Goal: Information Seeking & Learning: Learn about a topic

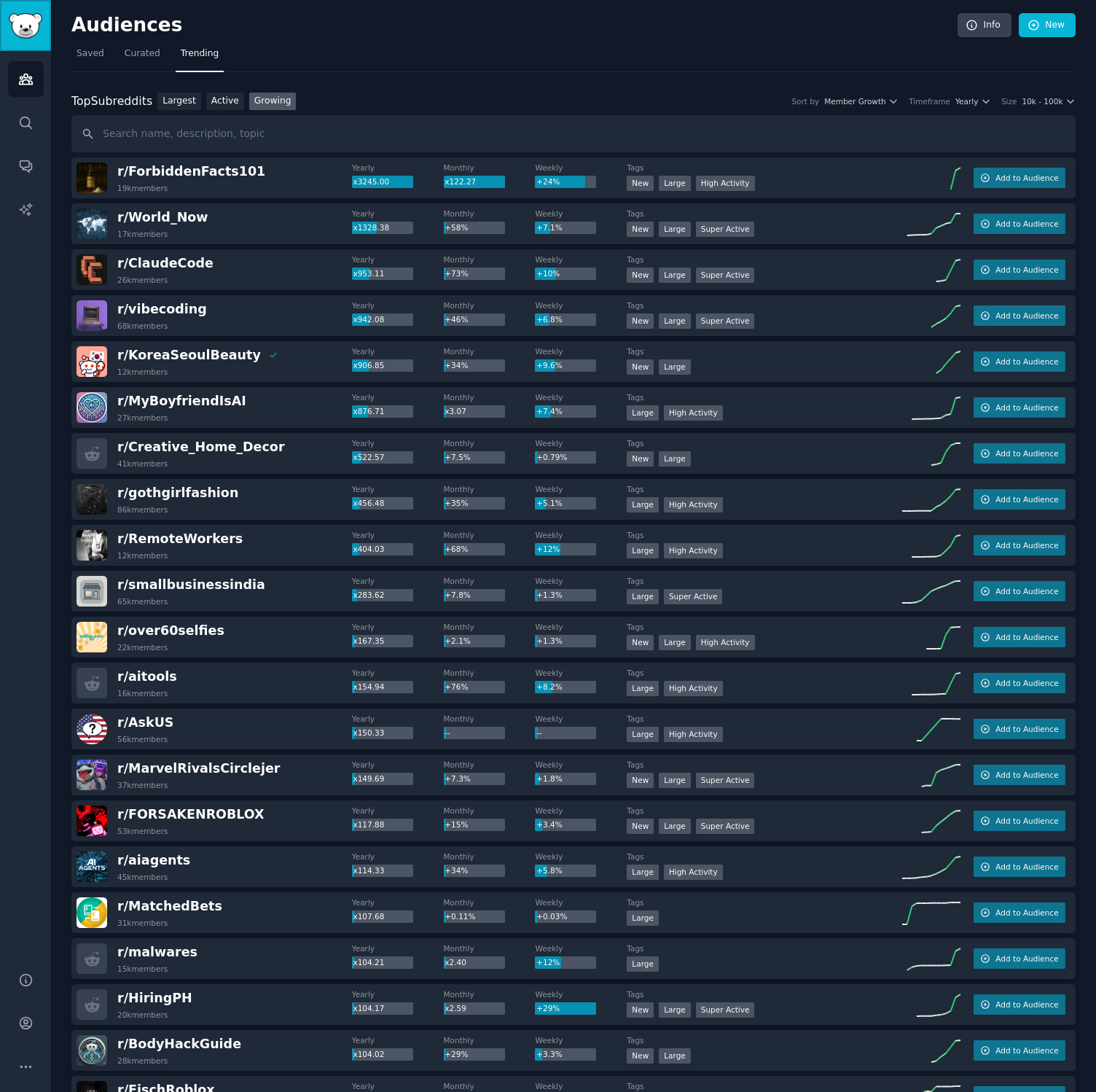
click at [15, 39] on link "Sidebar" at bounding box center [25, 25] width 51 height 51
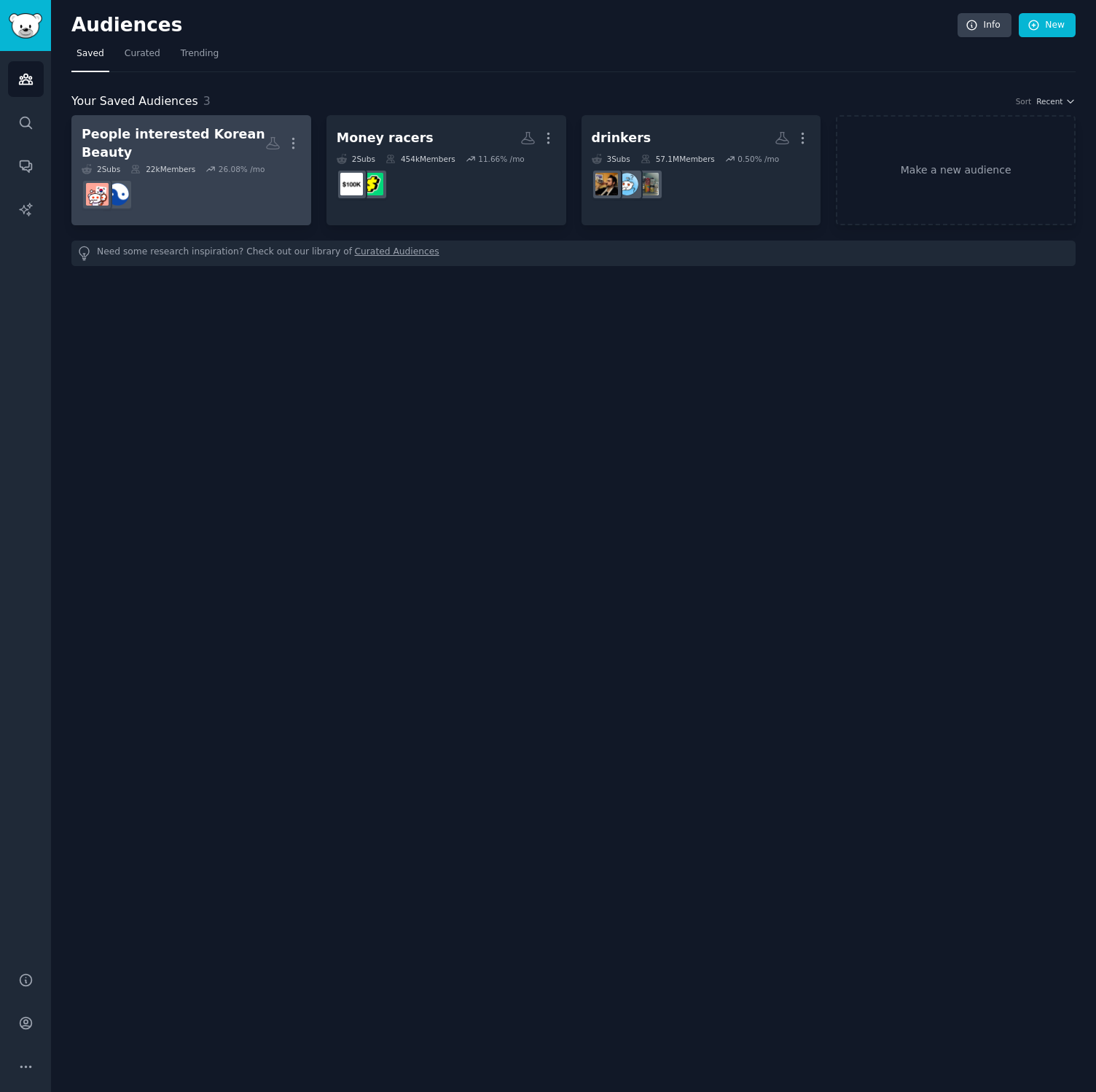
click at [167, 144] on div "People interested Korean Beauty" at bounding box center [173, 143] width 184 height 36
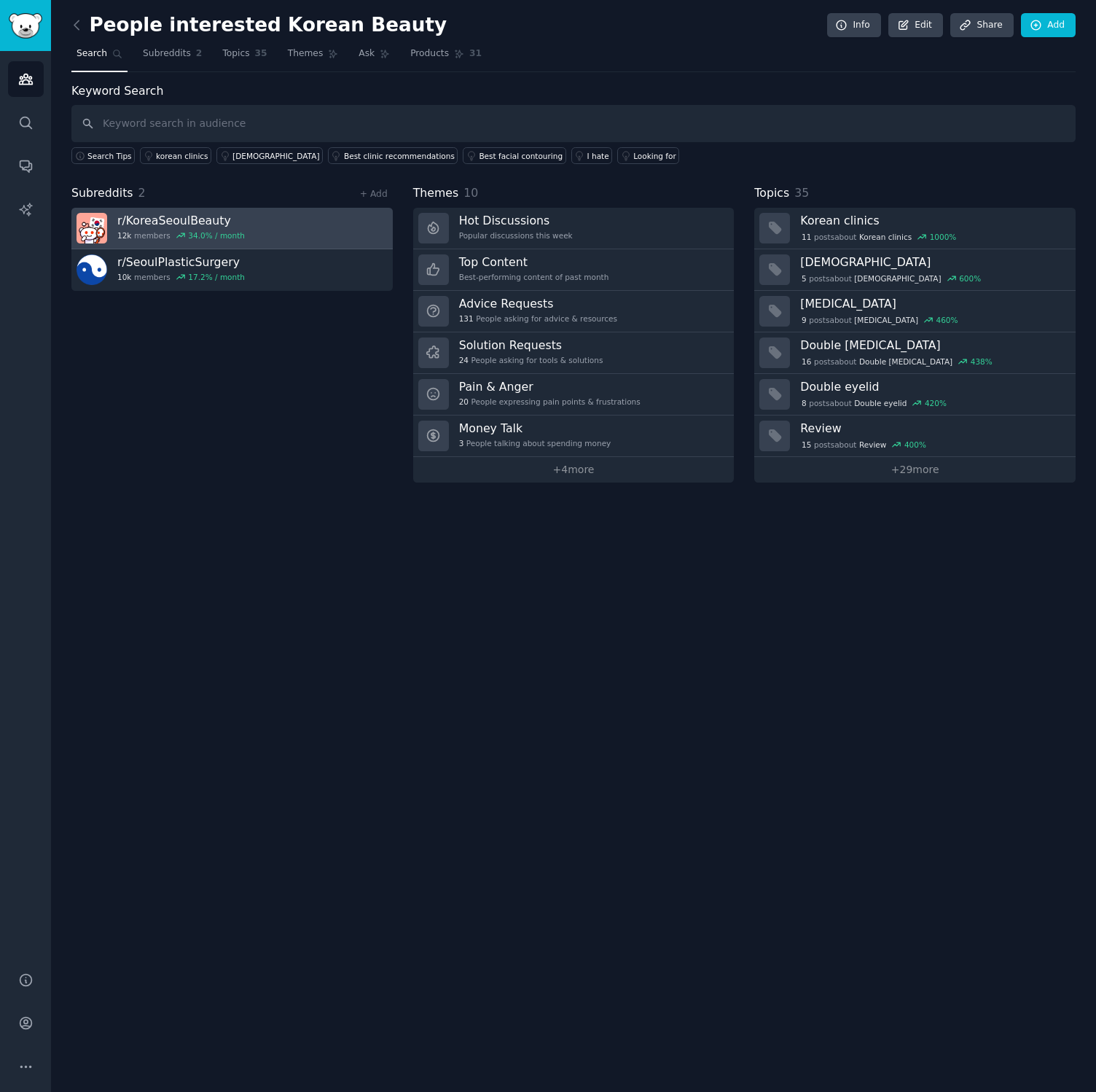
click at [201, 222] on h3 "r/ KoreaSeoulBeauty" at bounding box center [181, 220] width 128 height 15
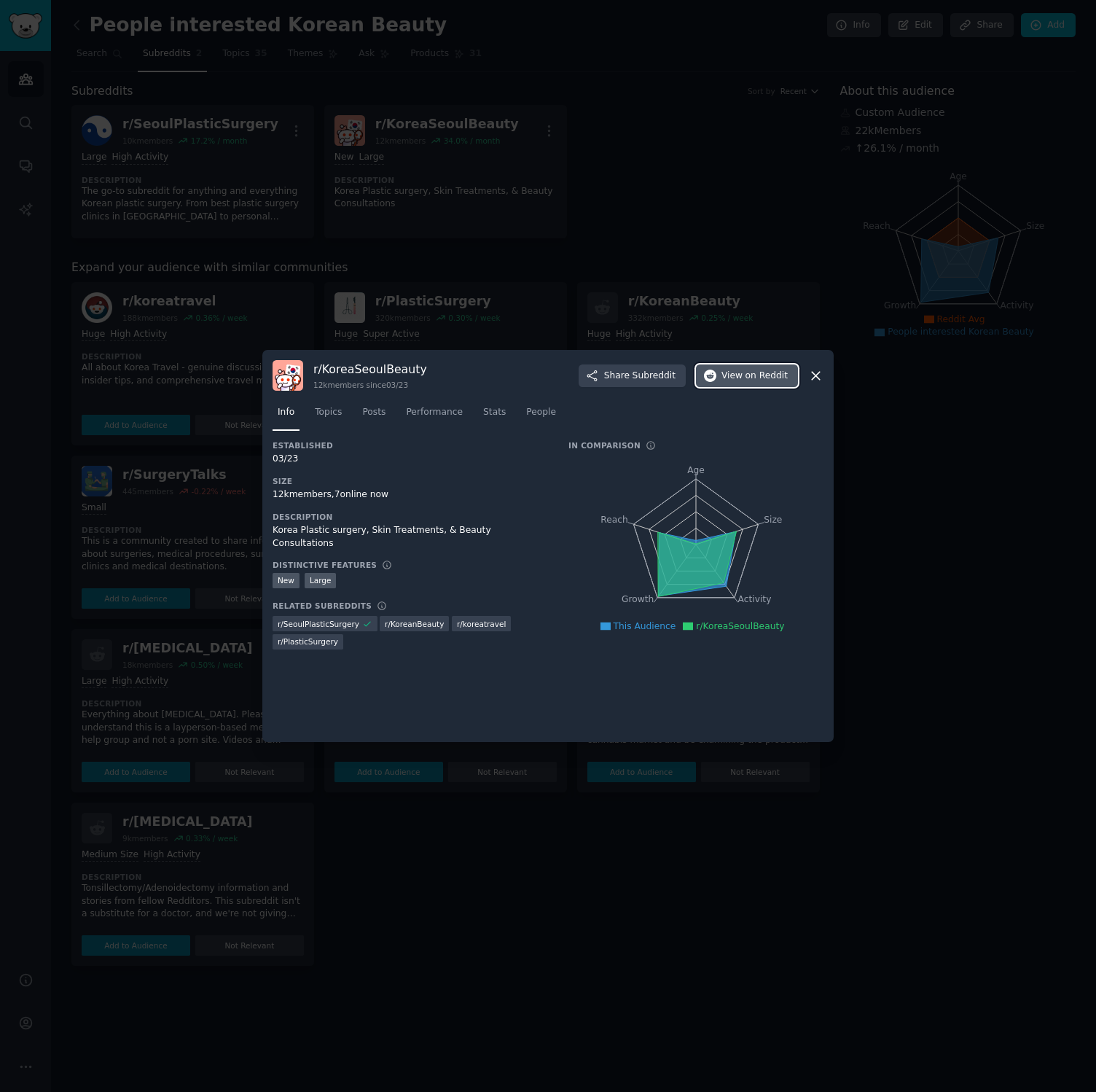
click at [745, 377] on span "View on Reddit" at bounding box center [755, 376] width 67 height 13
click at [695, 189] on div at bounding box center [548, 546] width 1096 height 1093
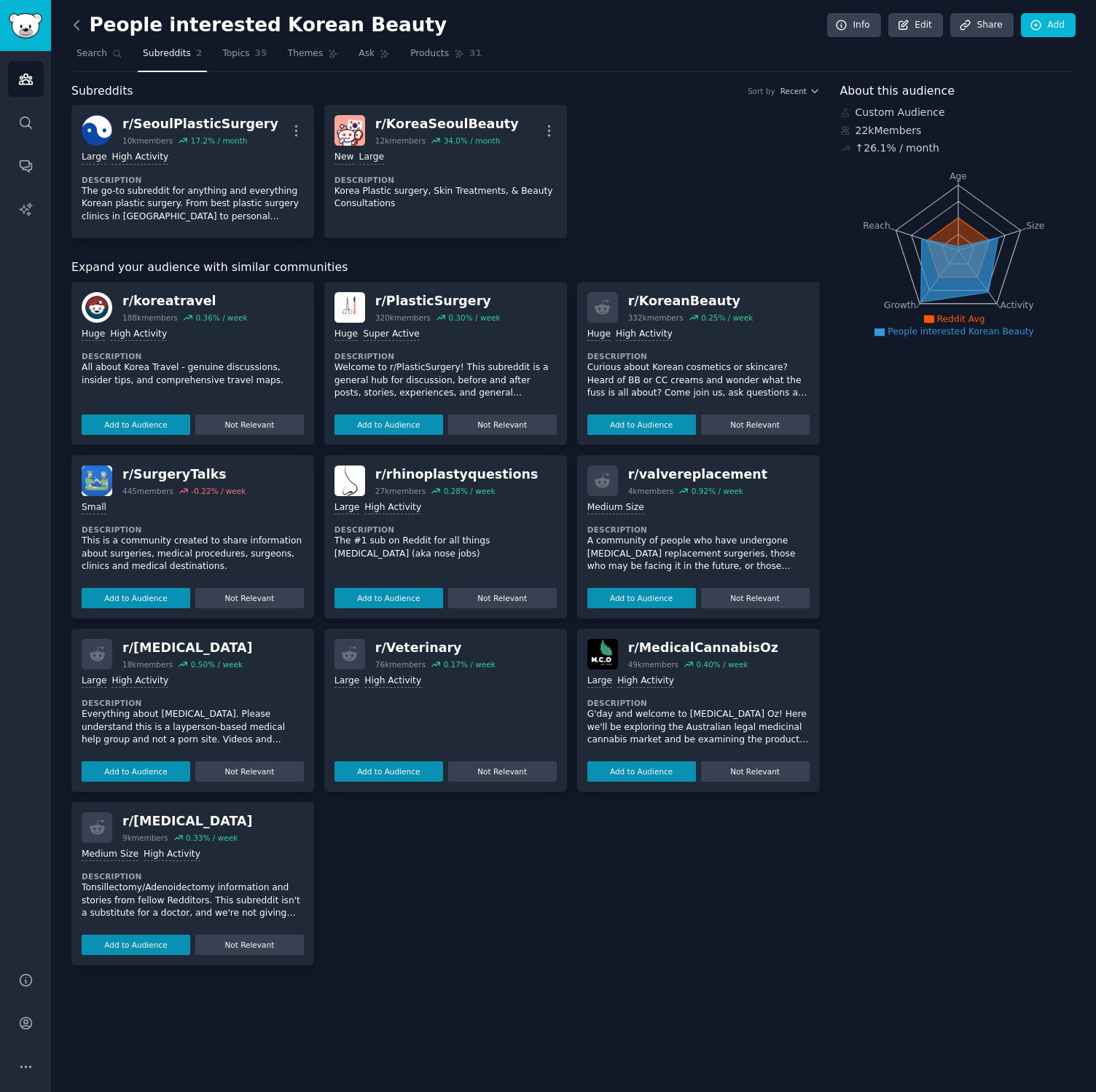
click at [77, 31] on icon at bounding box center [76, 24] width 15 height 15
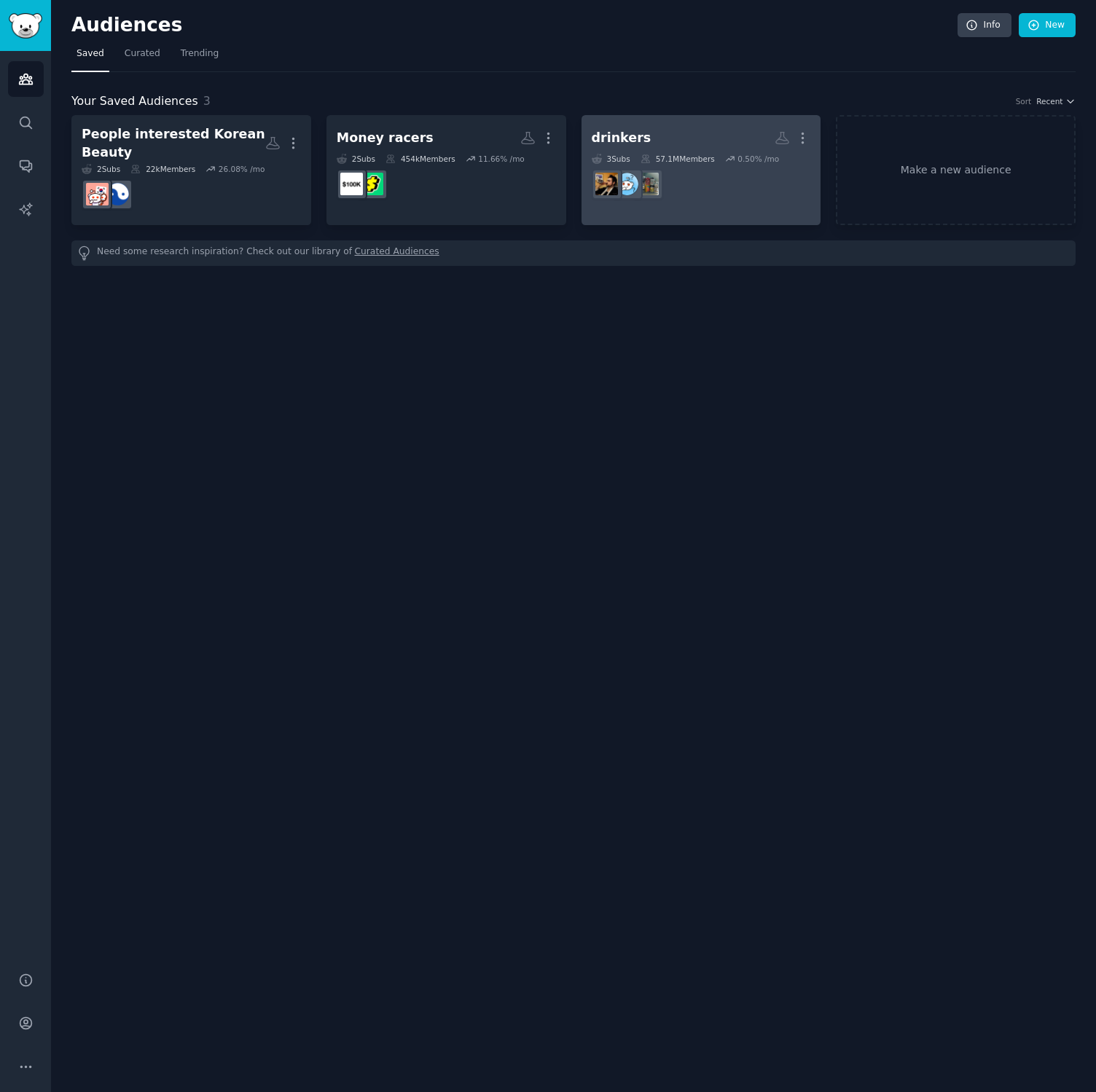
click at [628, 132] on div "drinkers" at bounding box center [622, 137] width 60 height 18
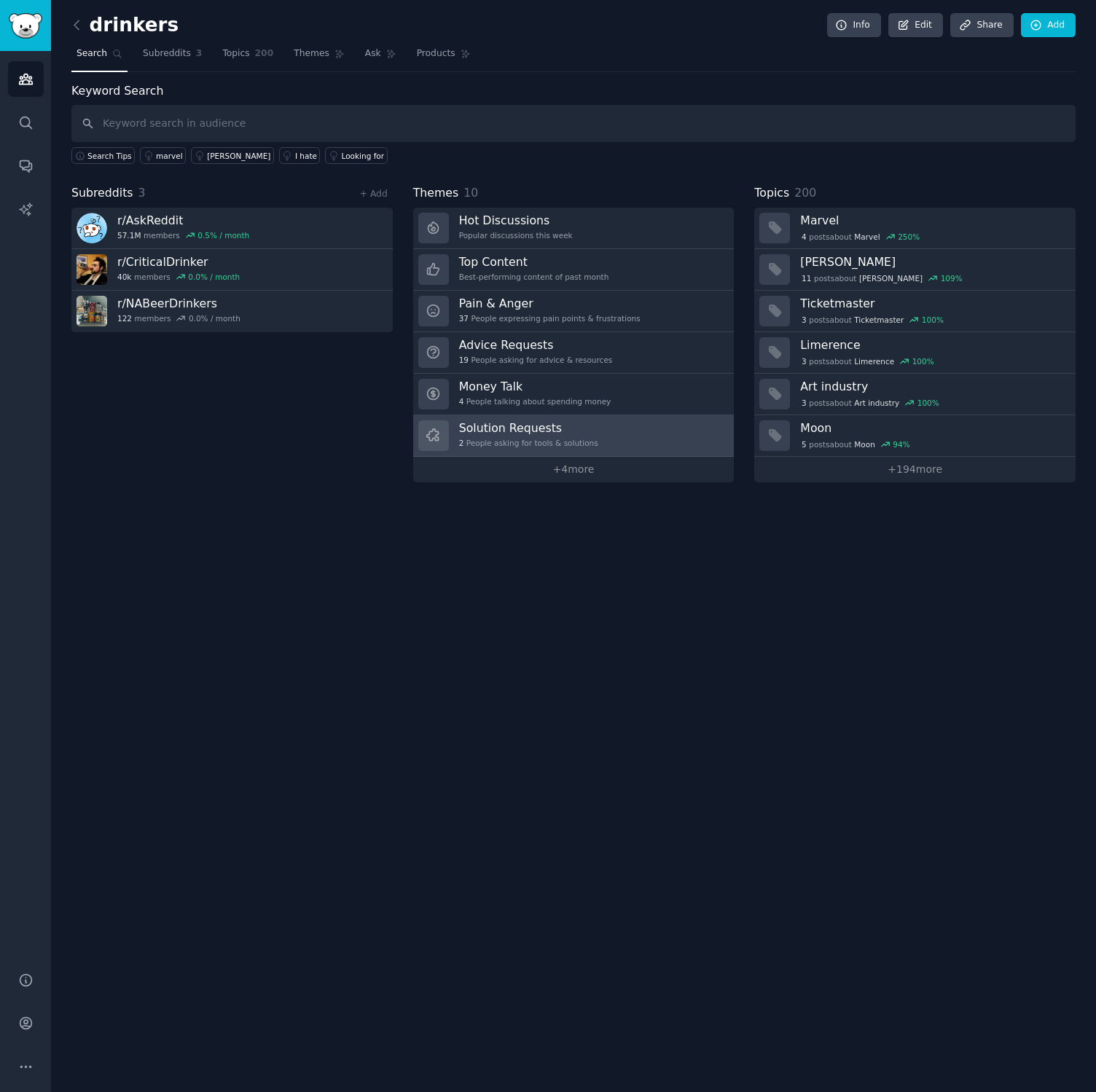
click at [498, 430] on h3 "Solution Requests" at bounding box center [528, 427] width 139 height 15
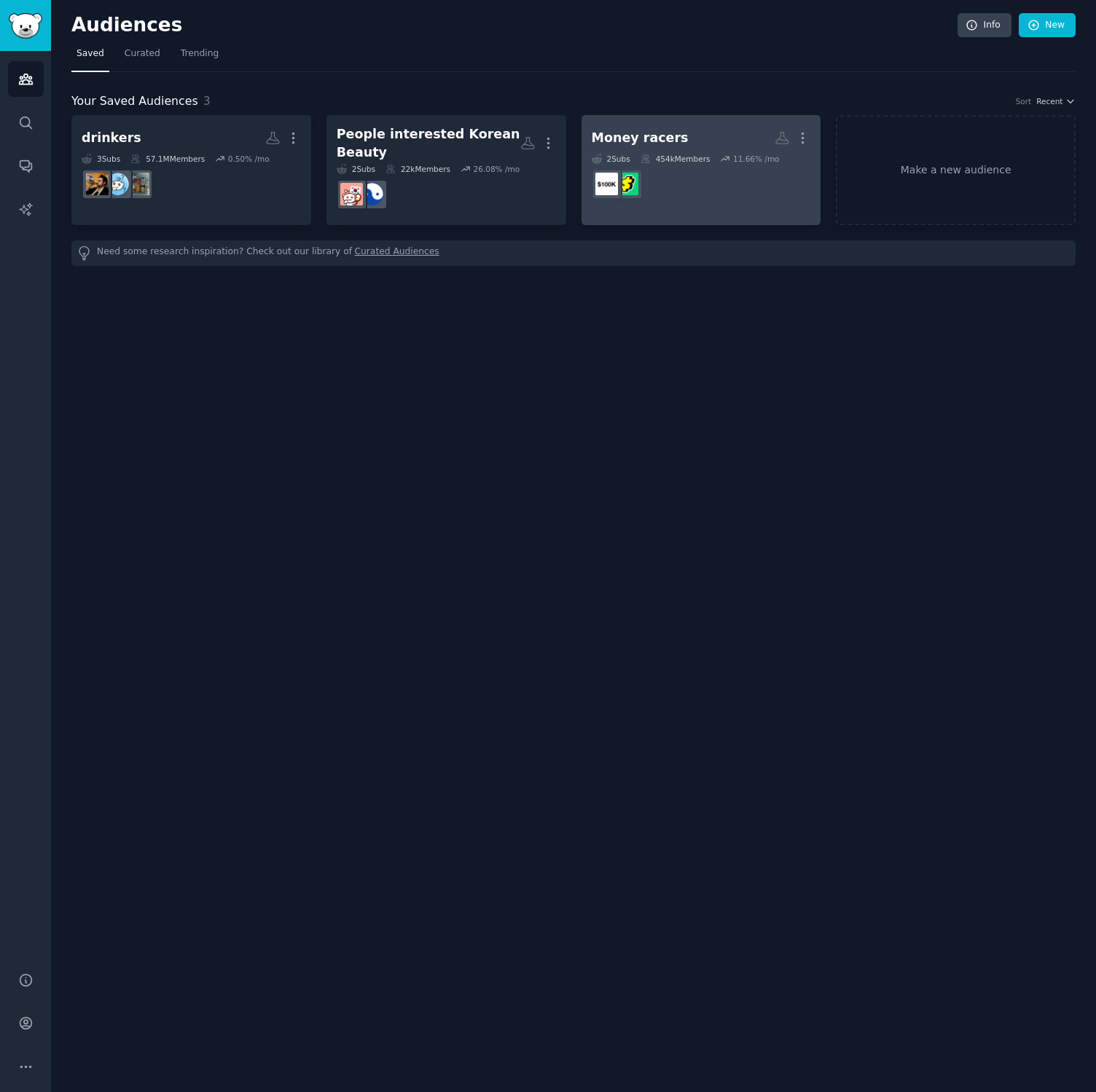
click at [680, 190] on dd "r/TheRaceTo10Million" at bounding box center [701, 184] width 220 height 41
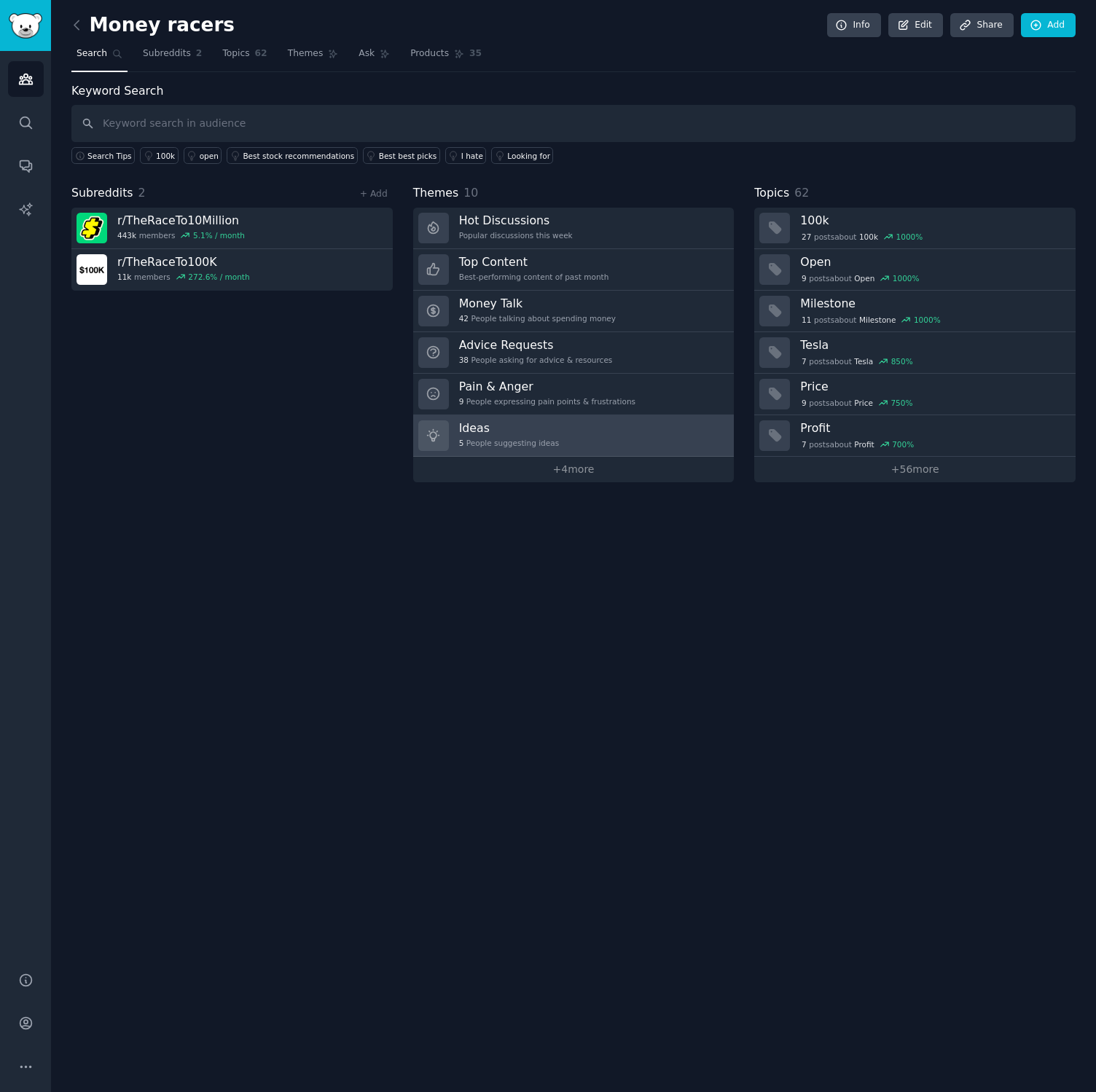
click at [532, 438] on div "5 People suggesting ideas" at bounding box center [509, 443] width 100 height 10
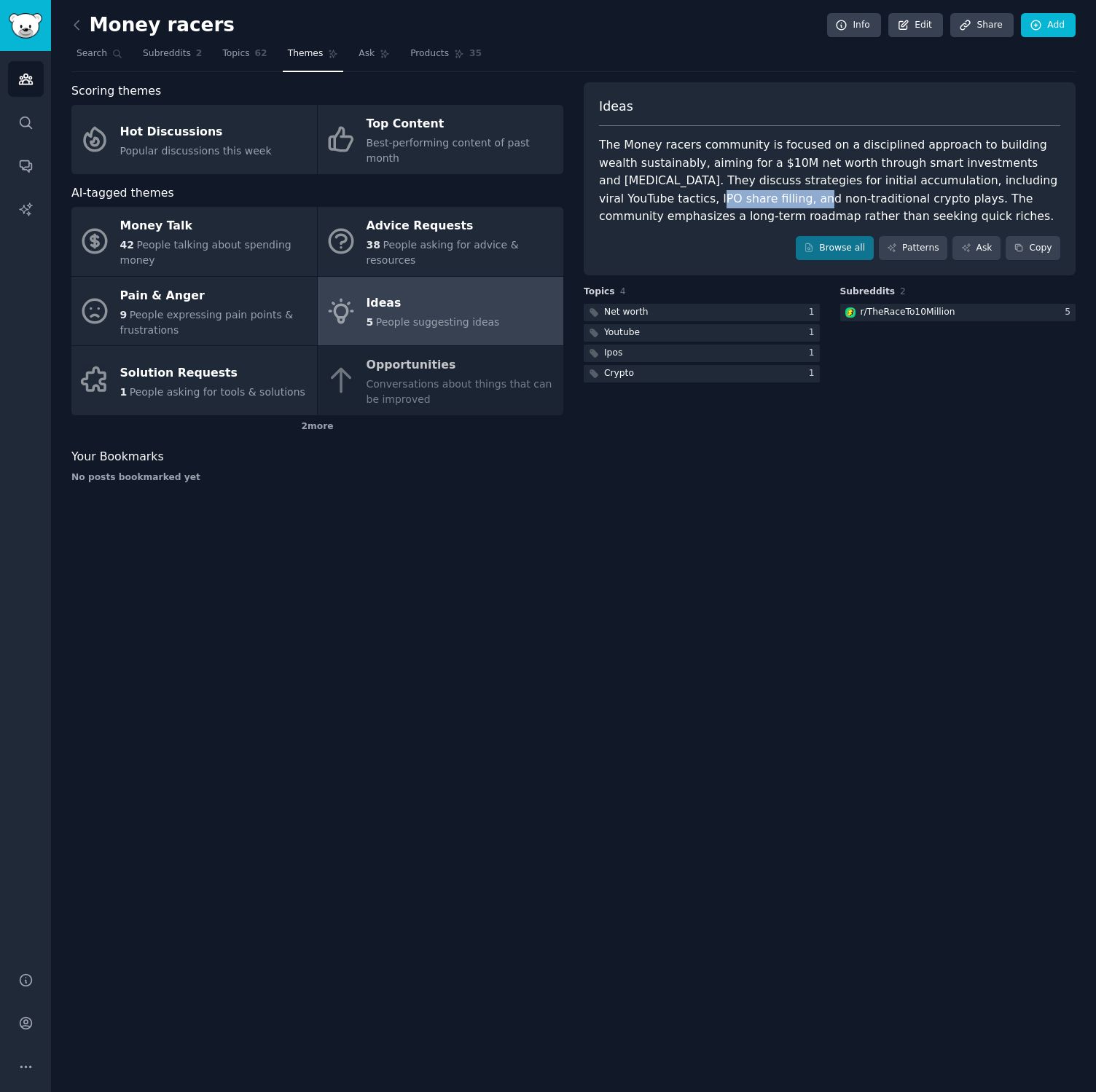
drag, startPoint x: 598, startPoint y: 195, endPoint x: 692, endPoint y: 194, distance: 94.0
click at [692, 194] on div "Ideas The Money racers community is focused on a disciplined approach to buildi…" at bounding box center [830, 178] width 492 height 193
